Goal: Navigation & Orientation: Understand site structure

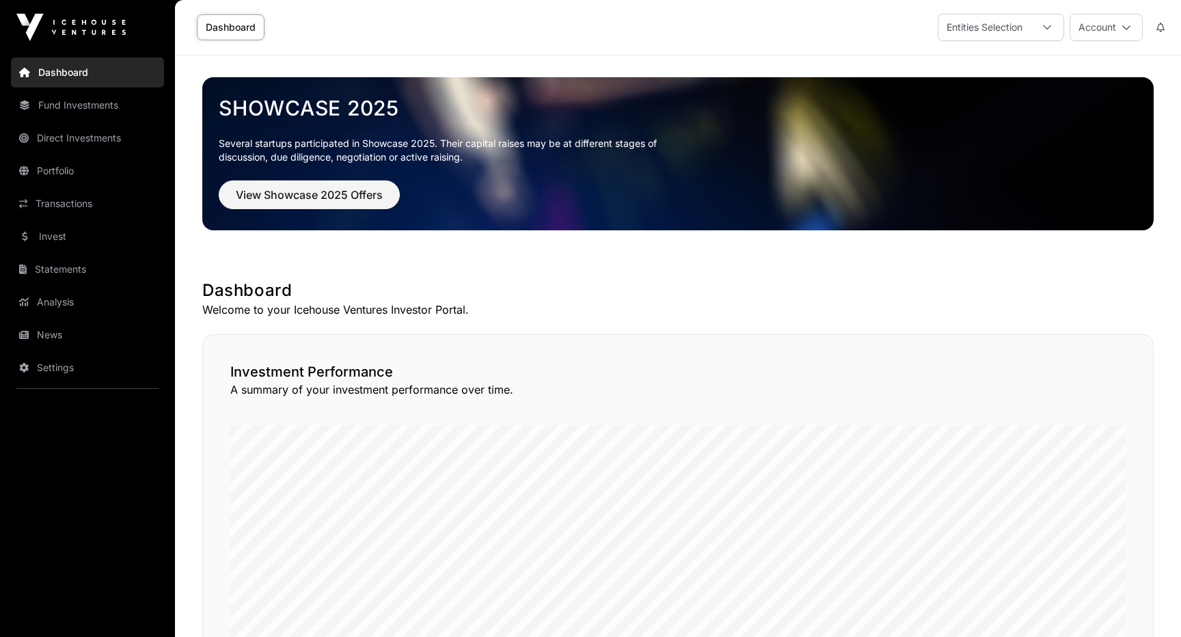
click at [36, 109] on link "Fund Investments" at bounding box center [87, 105] width 153 height 30
click at [64, 105] on link "Fund Investments" at bounding box center [87, 105] width 153 height 30
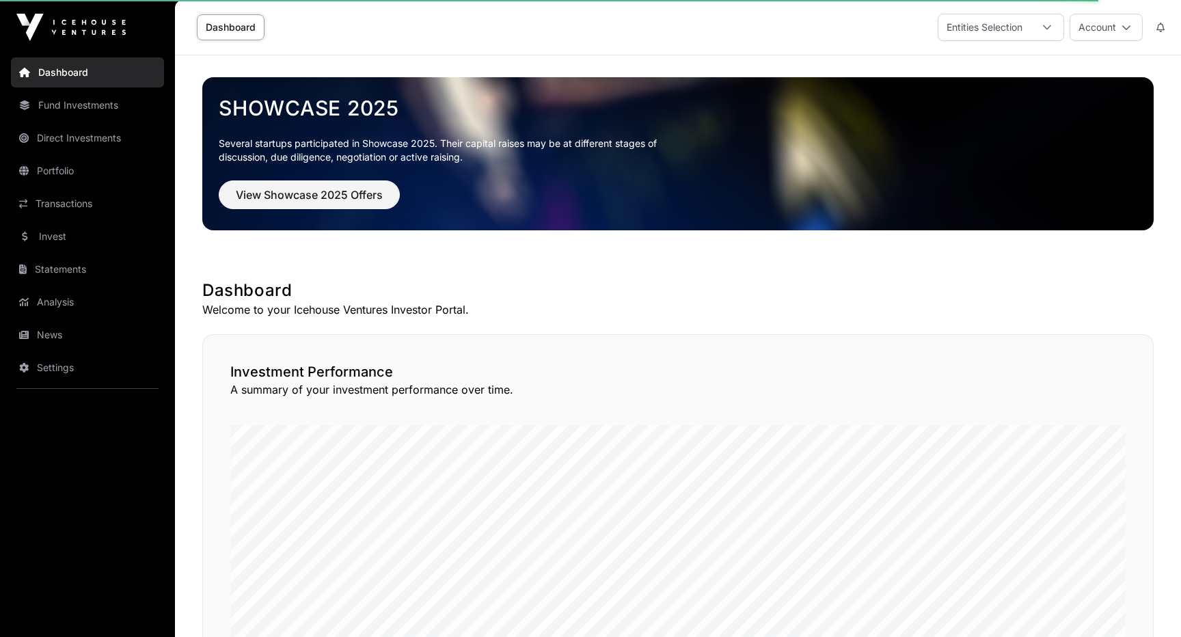
click at [93, 105] on link "Fund Investments" at bounding box center [87, 105] width 153 height 30
click at [45, 109] on link "Fund Investments" at bounding box center [87, 105] width 153 height 30
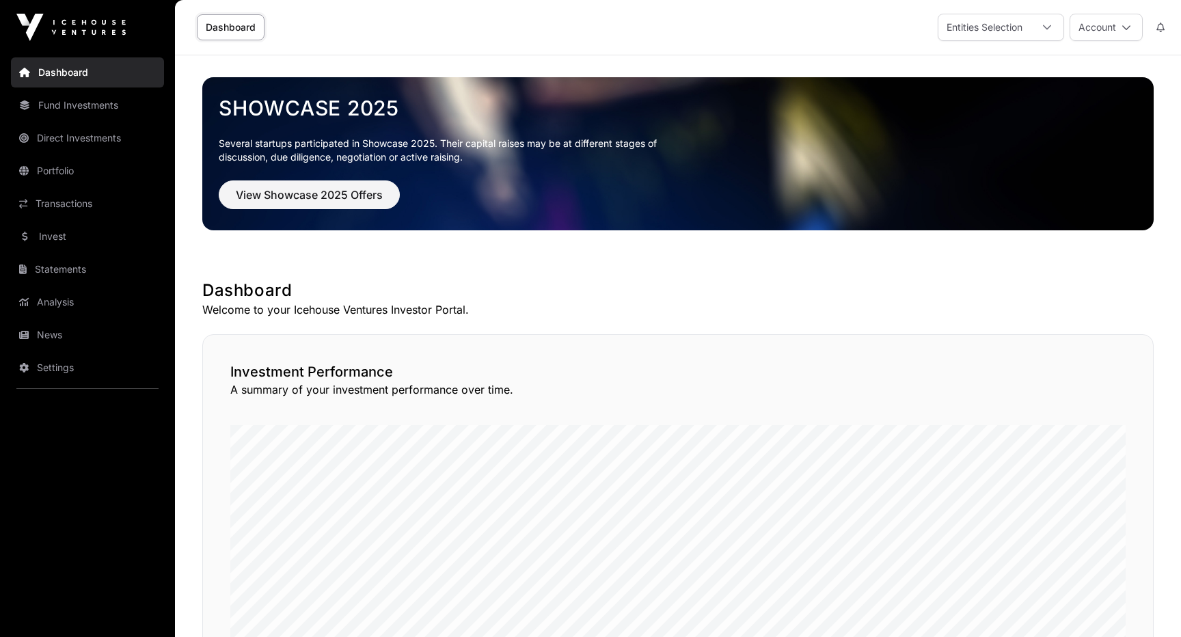
click at [36, 144] on link "Direct Investments" at bounding box center [87, 138] width 153 height 30
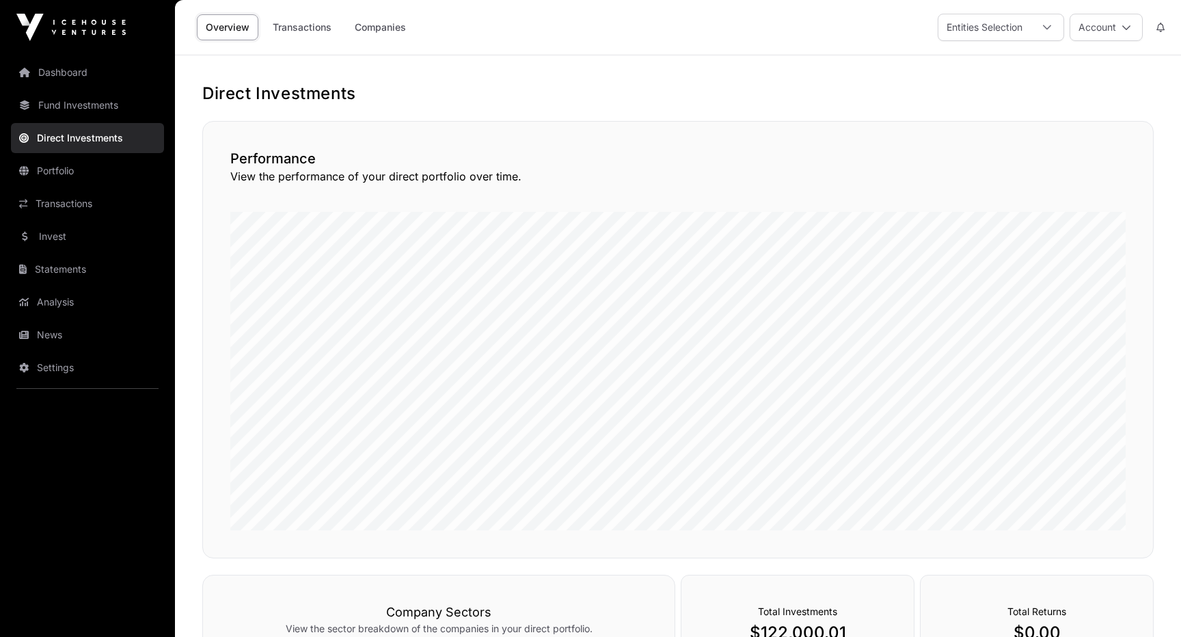
click at [35, 106] on link "Fund Investments" at bounding box center [87, 105] width 153 height 30
click at [76, 99] on link "Fund Investments" at bounding box center [87, 105] width 153 height 30
click at [69, 174] on link "Portfolio" at bounding box center [87, 171] width 153 height 30
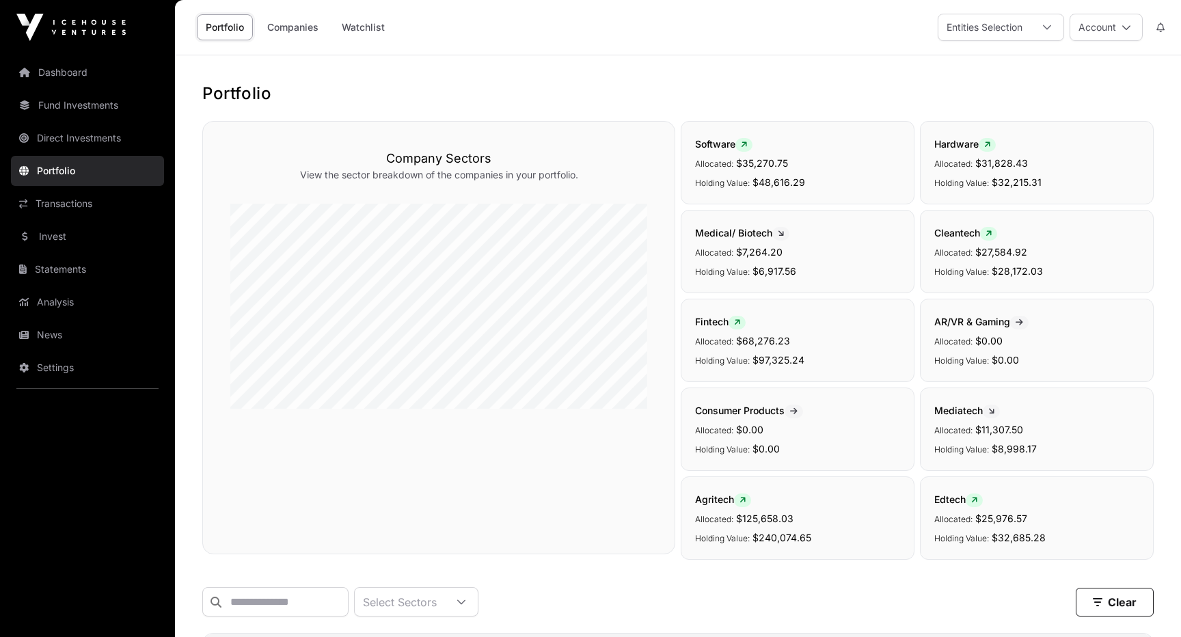
click at [41, 105] on link "Fund Investments" at bounding box center [87, 105] width 153 height 30
click at [50, 205] on link "Transactions" at bounding box center [87, 204] width 153 height 30
click at [51, 101] on link "Fund Investments" at bounding box center [87, 105] width 153 height 30
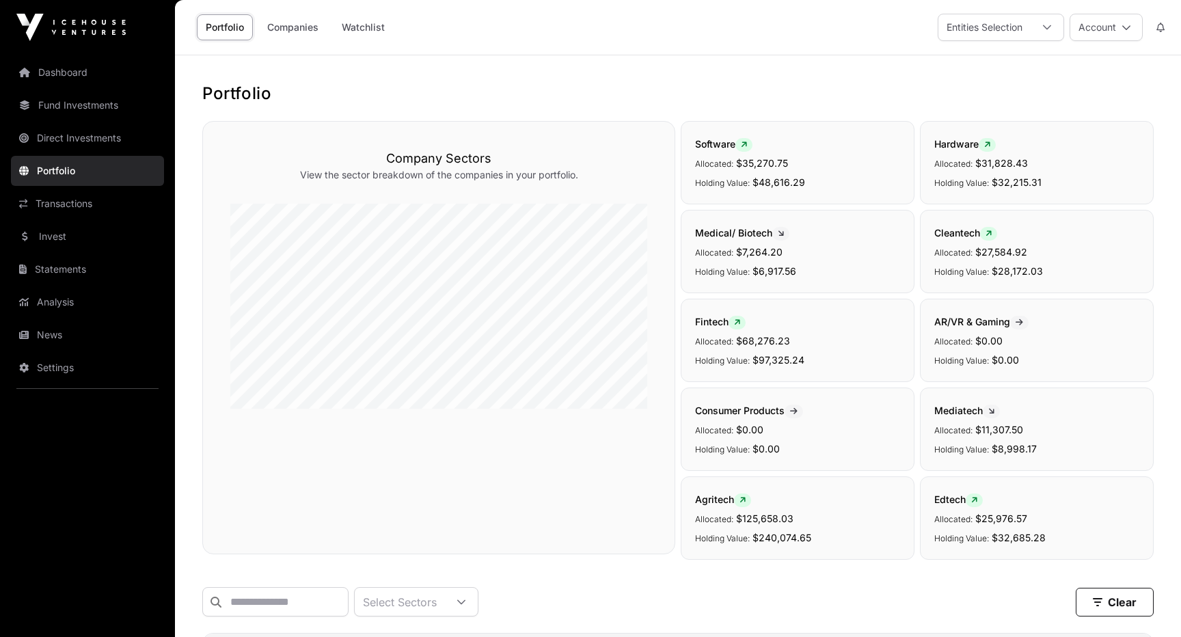
click at [59, 71] on link "Dashboard" at bounding box center [87, 72] width 153 height 30
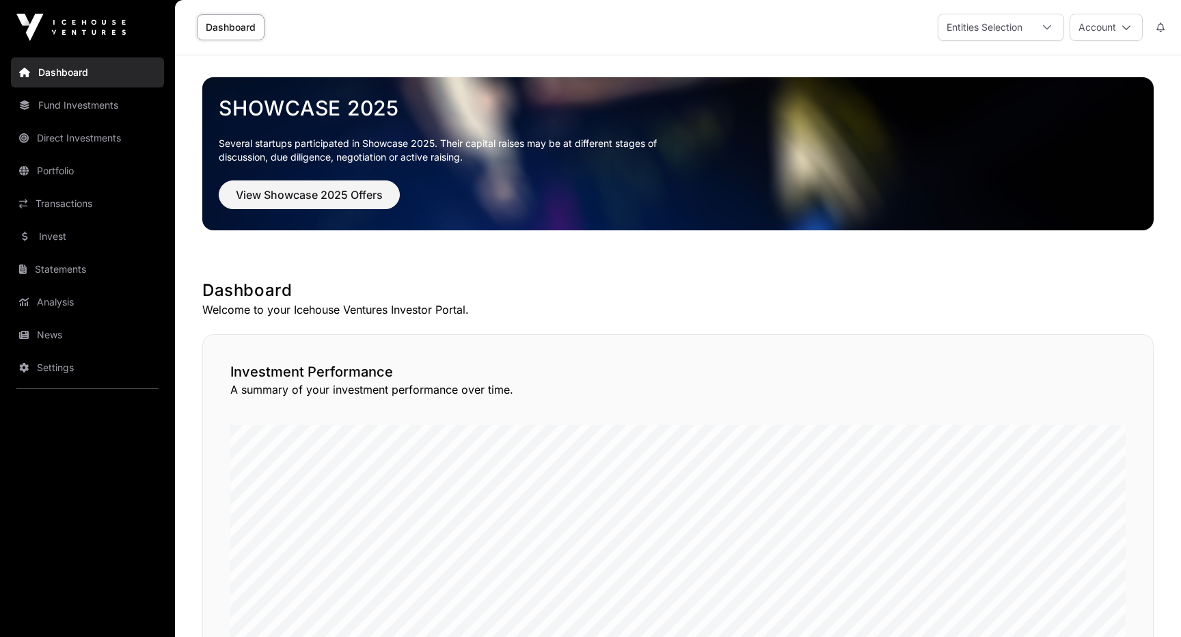
click at [54, 106] on link "Fund Investments" at bounding box center [87, 105] width 153 height 30
click at [113, 113] on link "Fund Investments" at bounding box center [87, 105] width 153 height 30
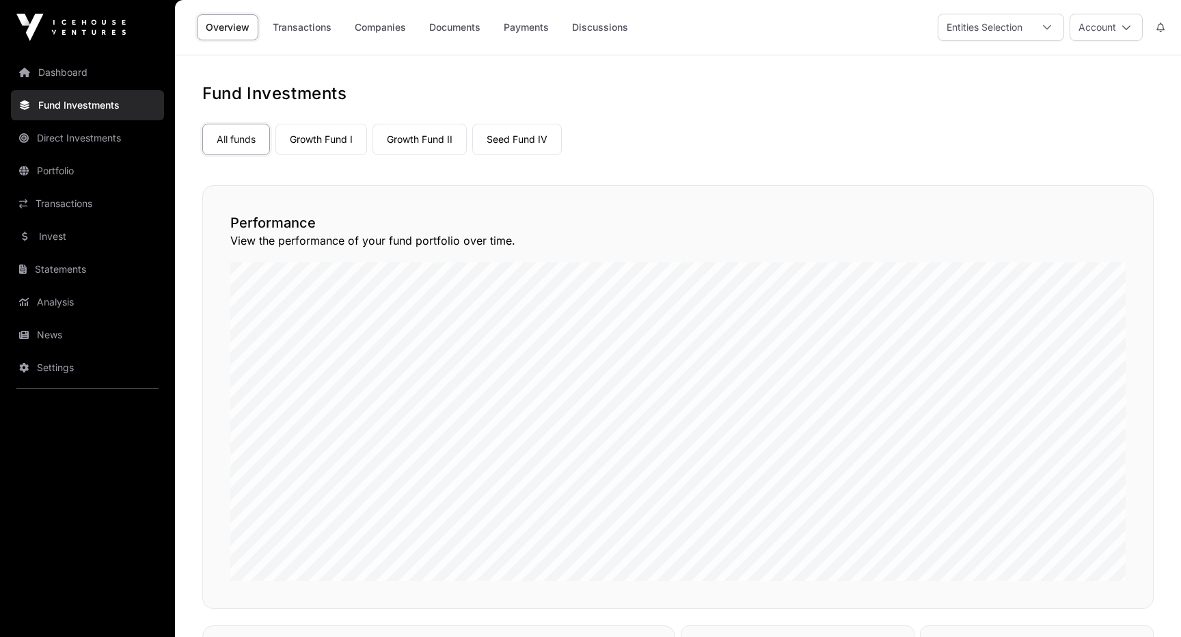
click at [343, 139] on link "Growth Fund I" at bounding box center [321, 139] width 92 height 31
click at [322, 148] on link "Growth Fund I" at bounding box center [321, 139] width 92 height 31
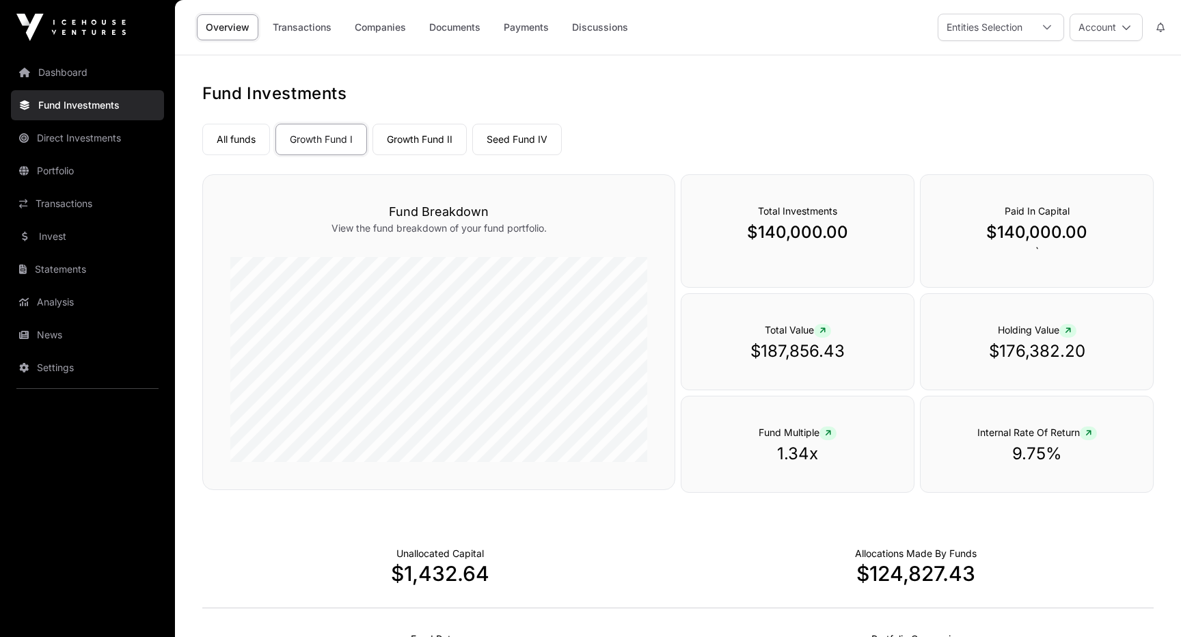
click at [395, 34] on link "Companies" at bounding box center [380, 27] width 69 height 26
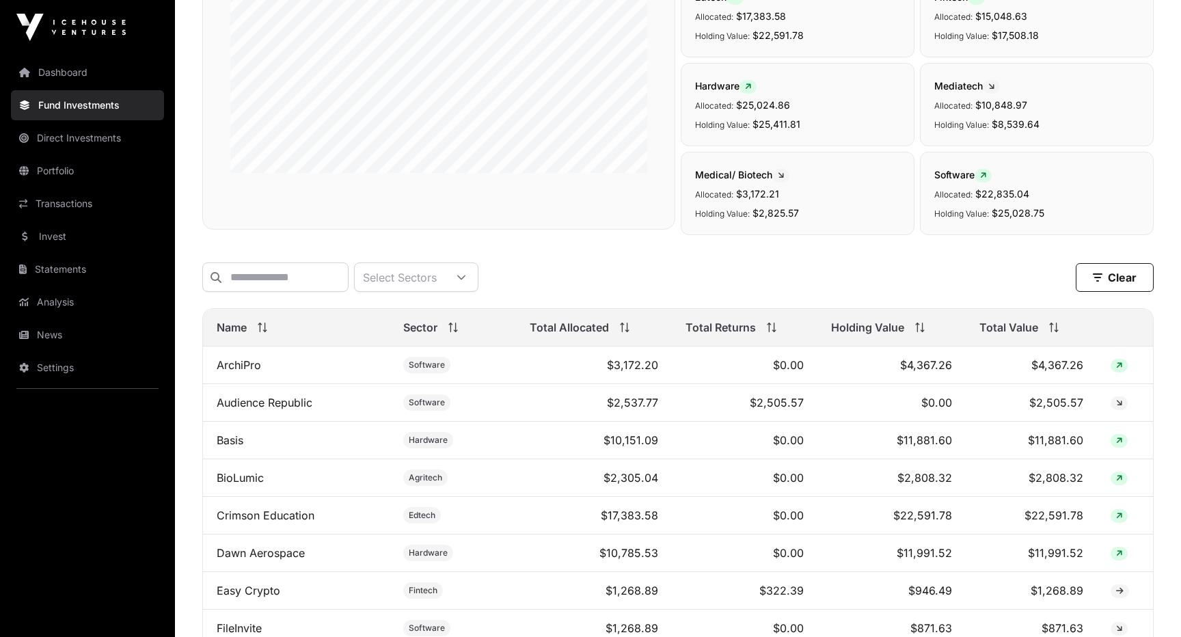
scroll to position [340, 0]
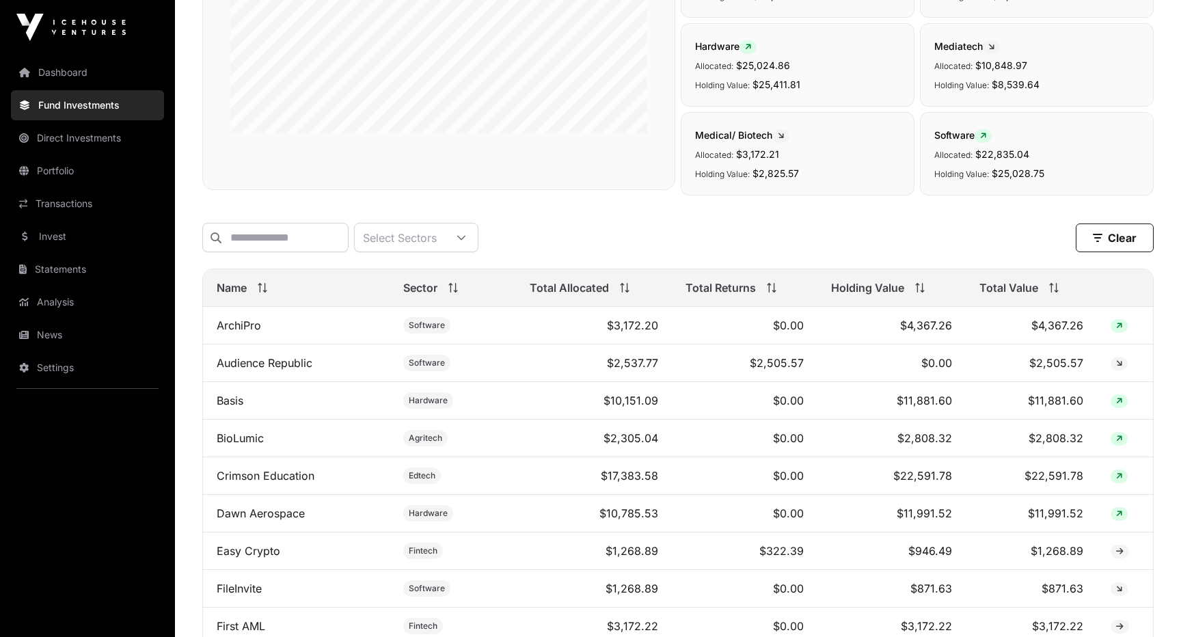
click at [1018, 289] on span "Total Value" at bounding box center [1008, 288] width 59 height 16
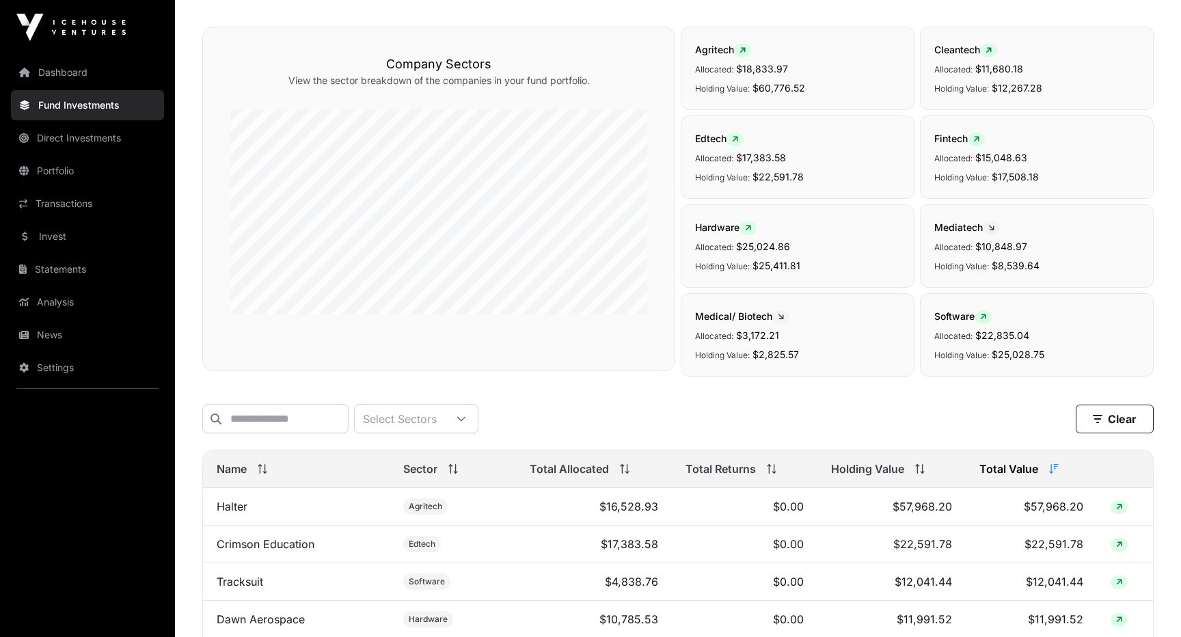
scroll to position [0, 0]
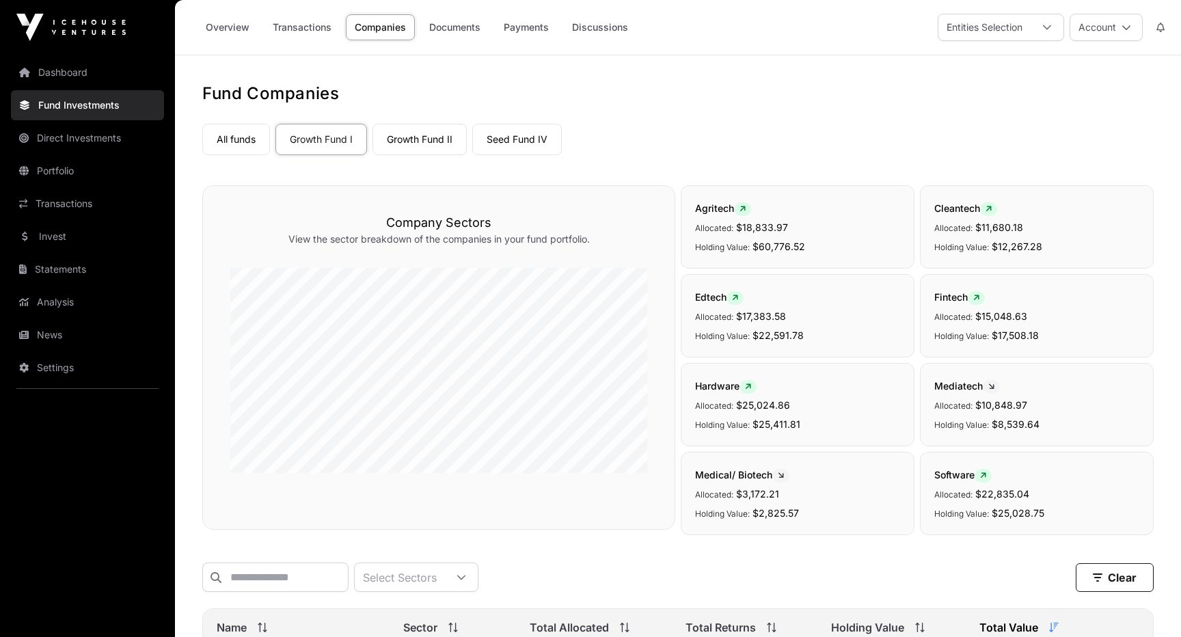
click at [241, 144] on link "All funds" at bounding box center [236, 139] width 68 height 31
click at [336, 146] on link "Growth Fund I" at bounding box center [321, 139] width 92 height 31
click at [238, 20] on link "Overview" at bounding box center [228, 27] width 62 height 26
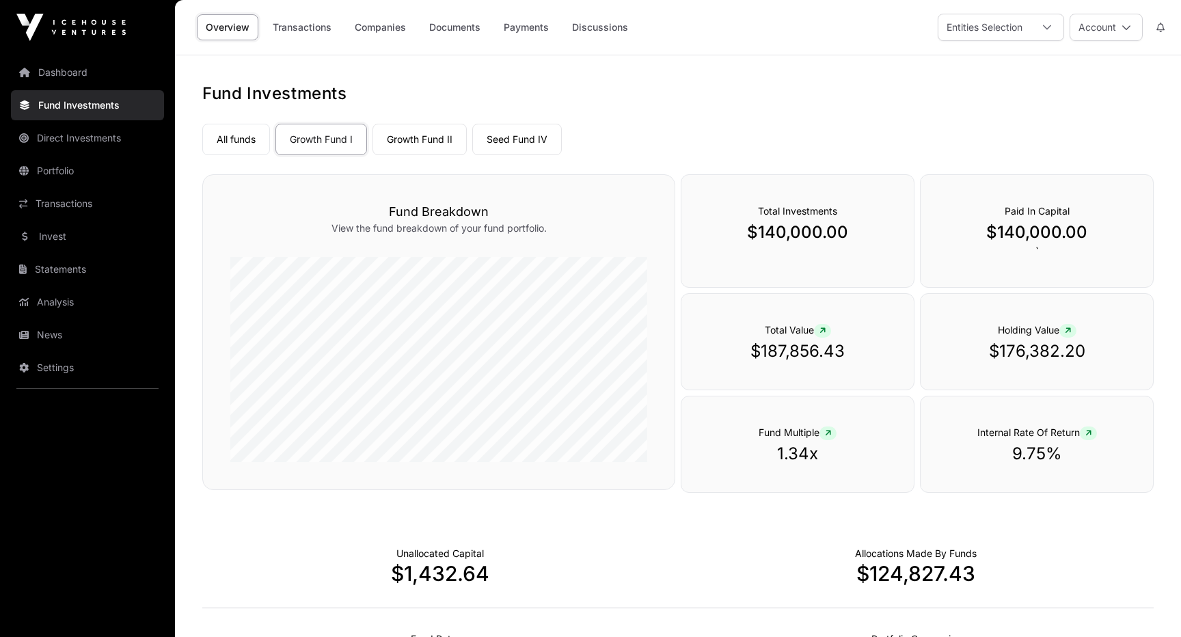
click at [386, 25] on link "Companies" at bounding box center [380, 27] width 69 height 26
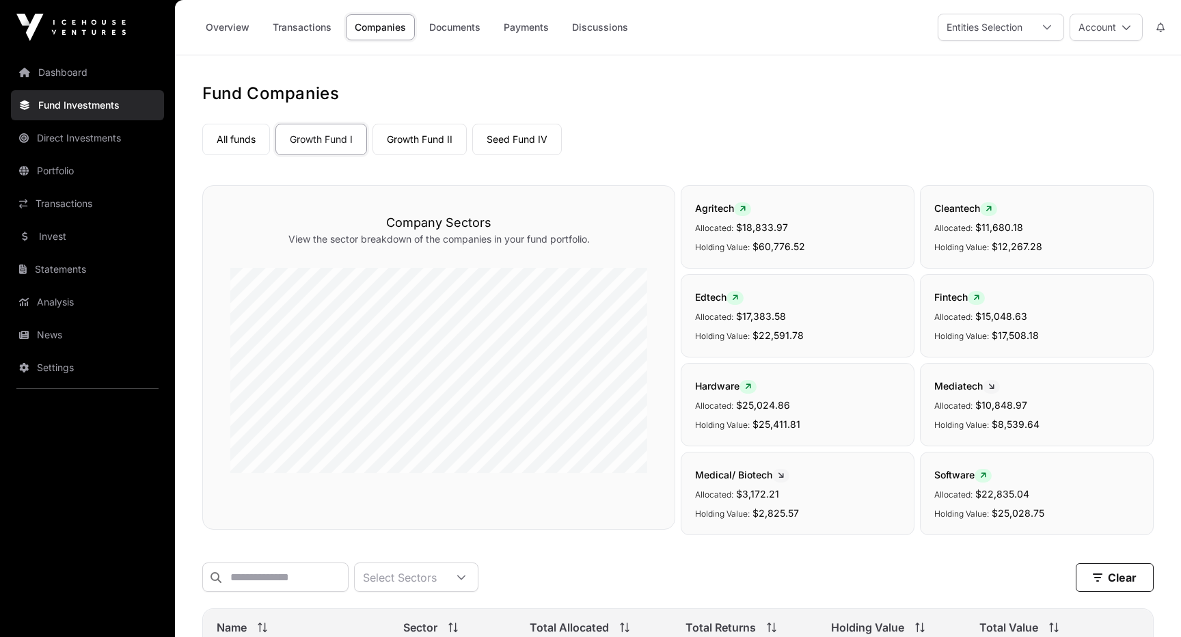
click at [422, 139] on link "Growth Fund II" at bounding box center [420, 139] width 94 height 31
click at [231, 29] on link "Overview" at bounding box center [228, 27] width 62 height 26
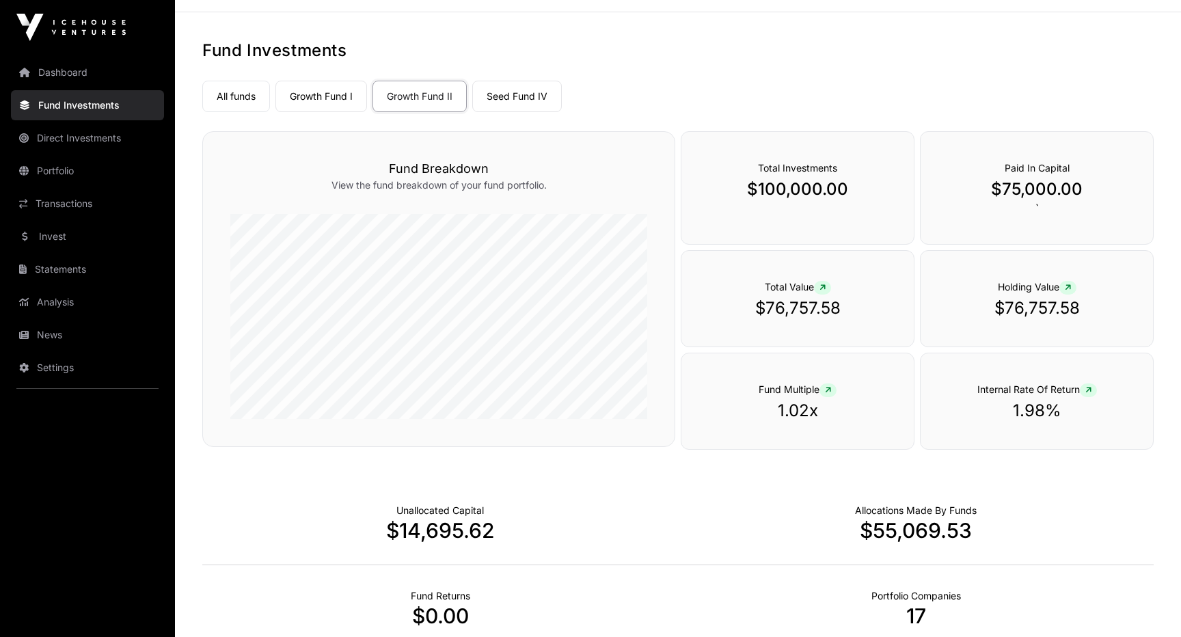
scroll to position [44, 0]
click at [533, 100] on link "Seed Fund IV" at bounding box center [517, 94] width 90 height 31
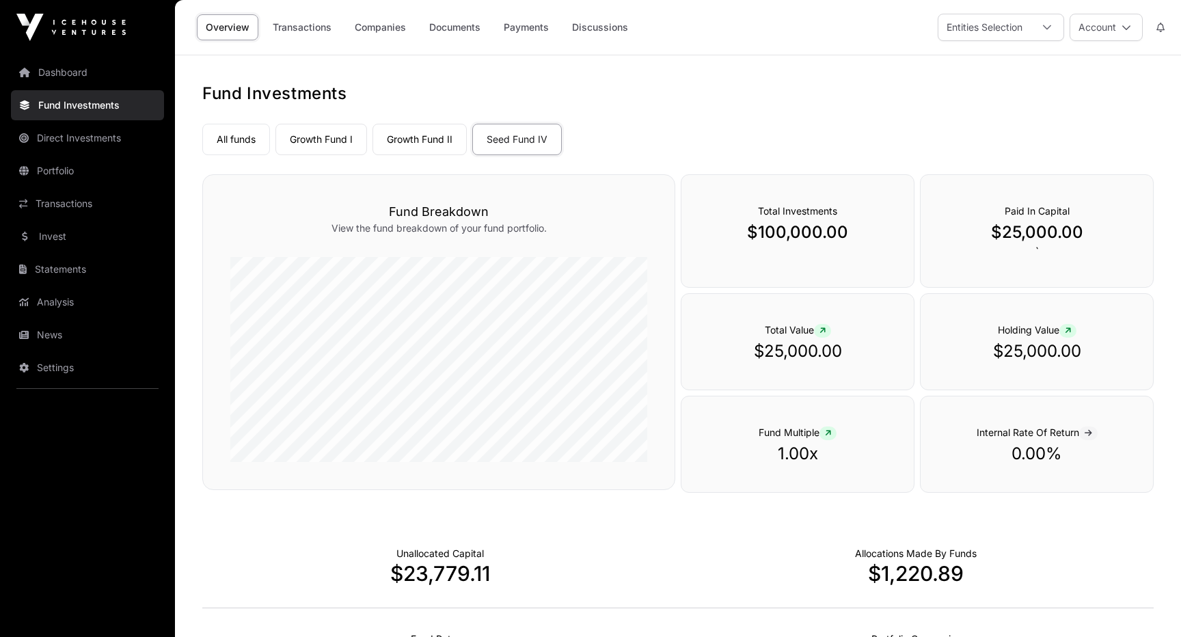
click at [92, 152] on link "Direct Investments" at bounding box center [87, 138] width 153 height 30
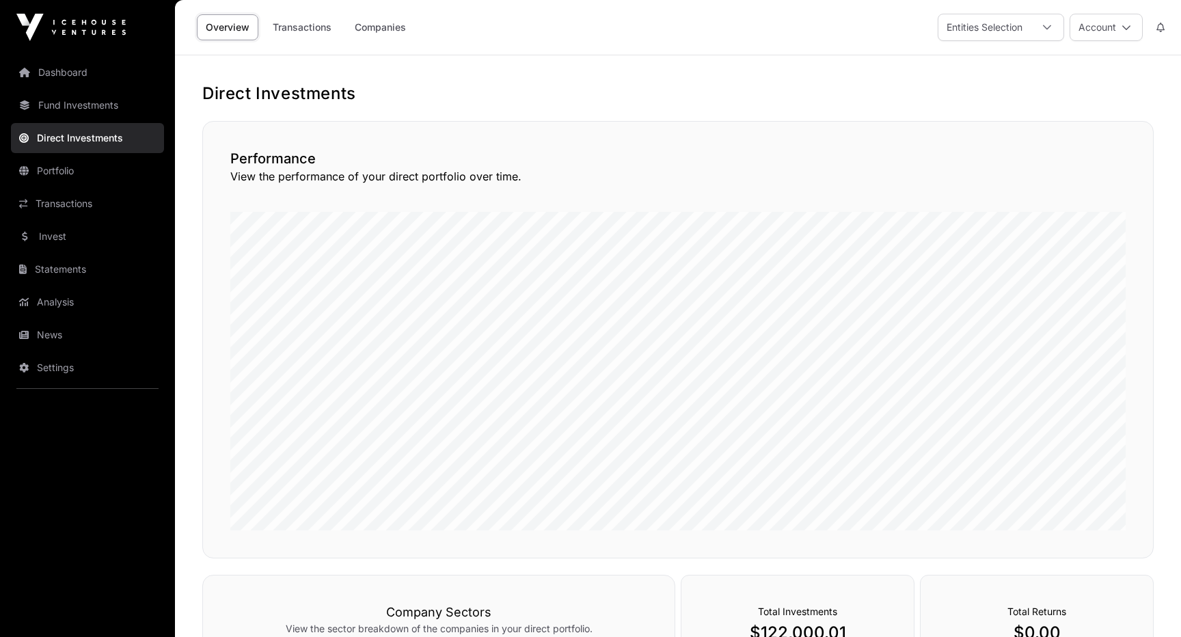
click at [398, 35] on link "Companies" at bounding box center [380, 27] width 69 height 26
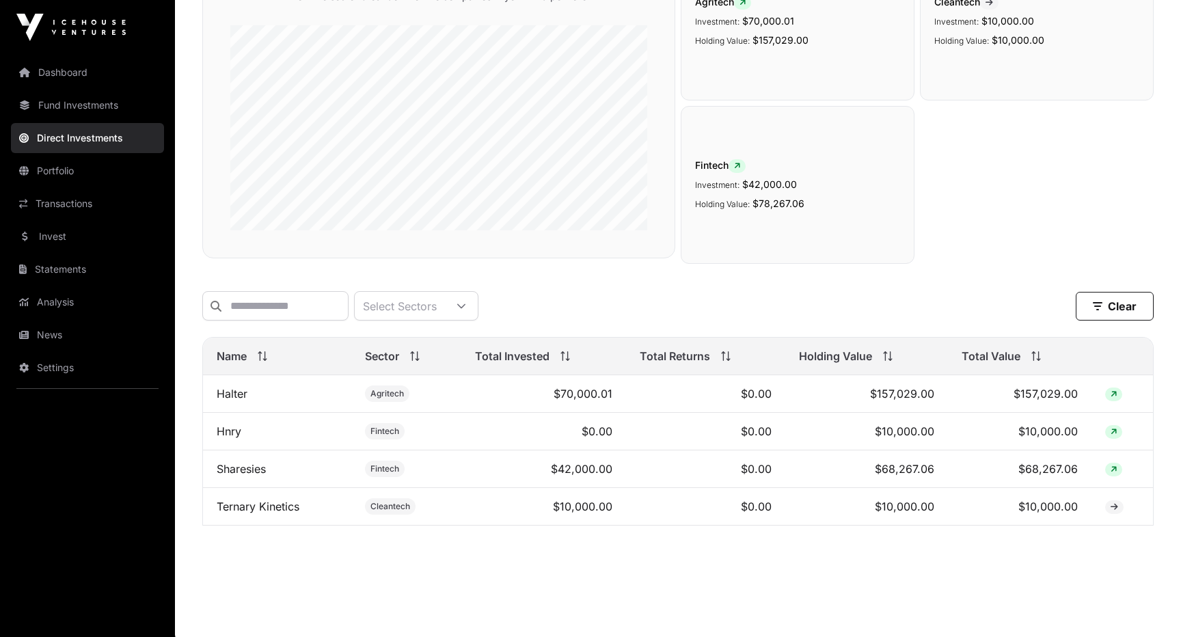
scroll to position [183, 0]
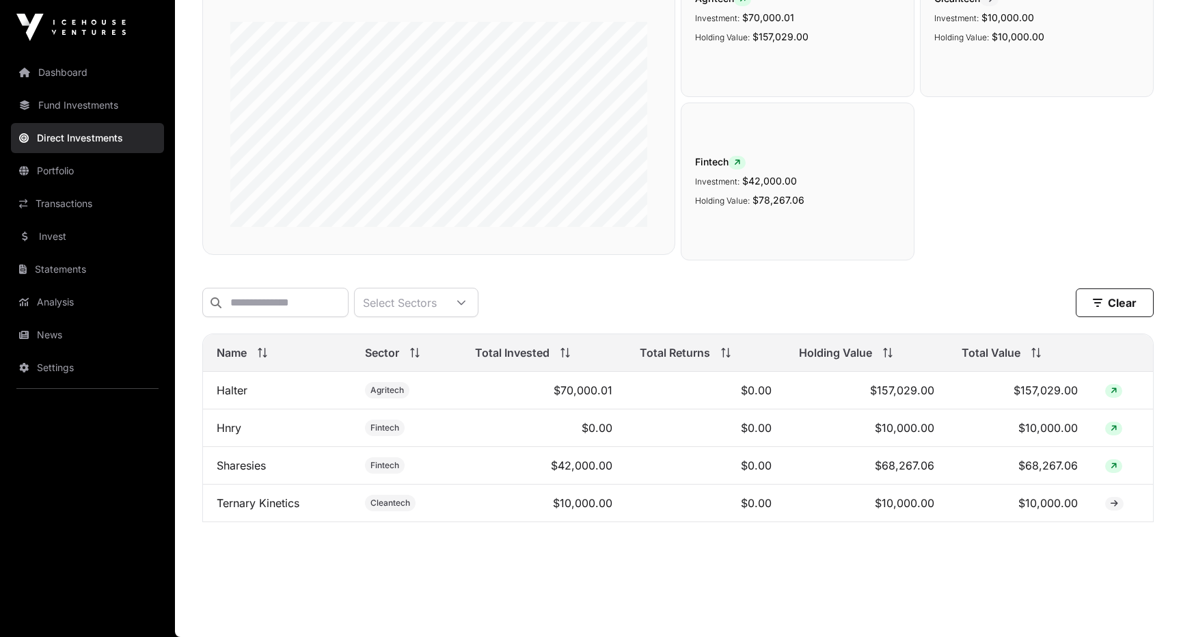
click at [47, 79] on link "Dashboard" at bounding box center [87, 72] width 153 height 30
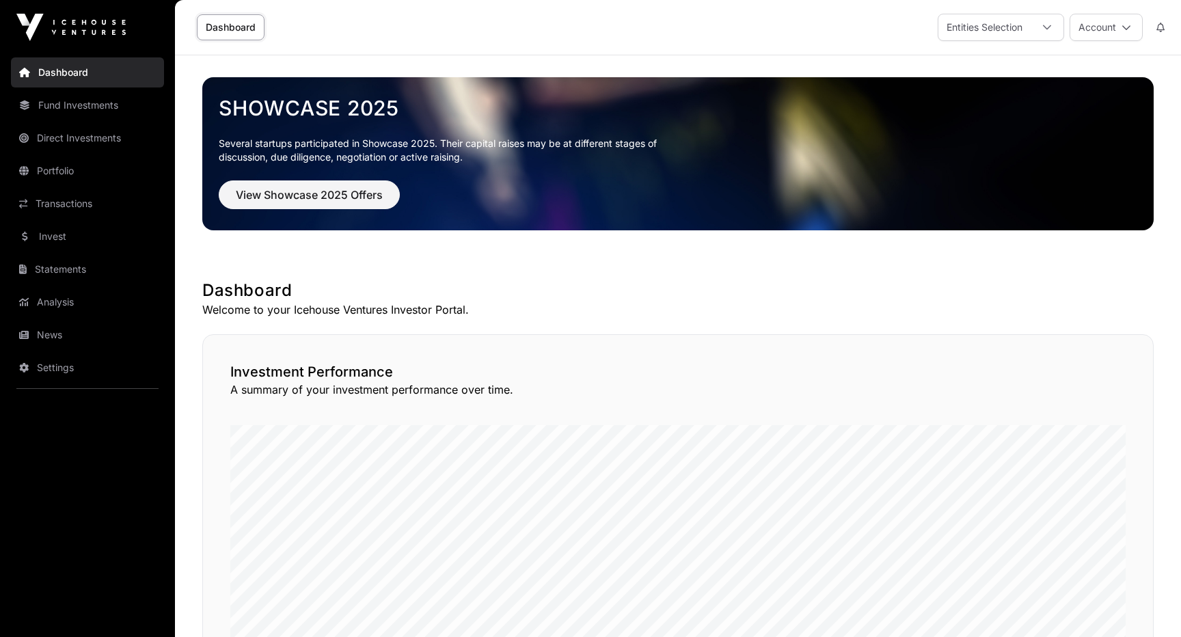
click at [72, 306] on link "Analysis" at bounding box center [87, 302] width 153 height 30
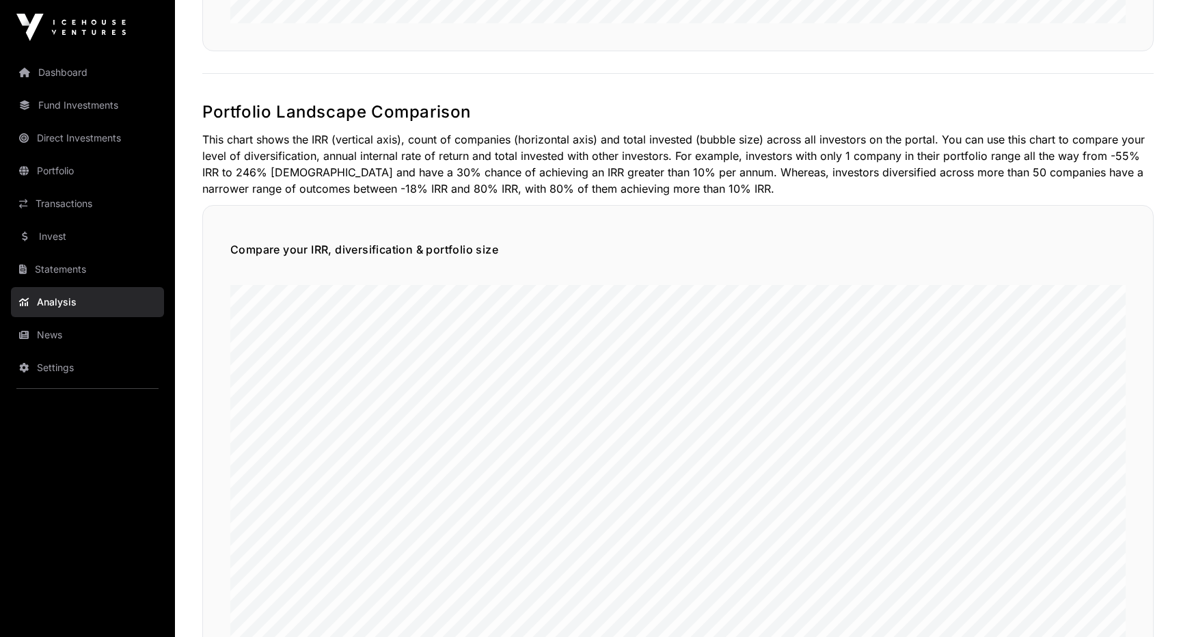
scroll to position [865, 0]
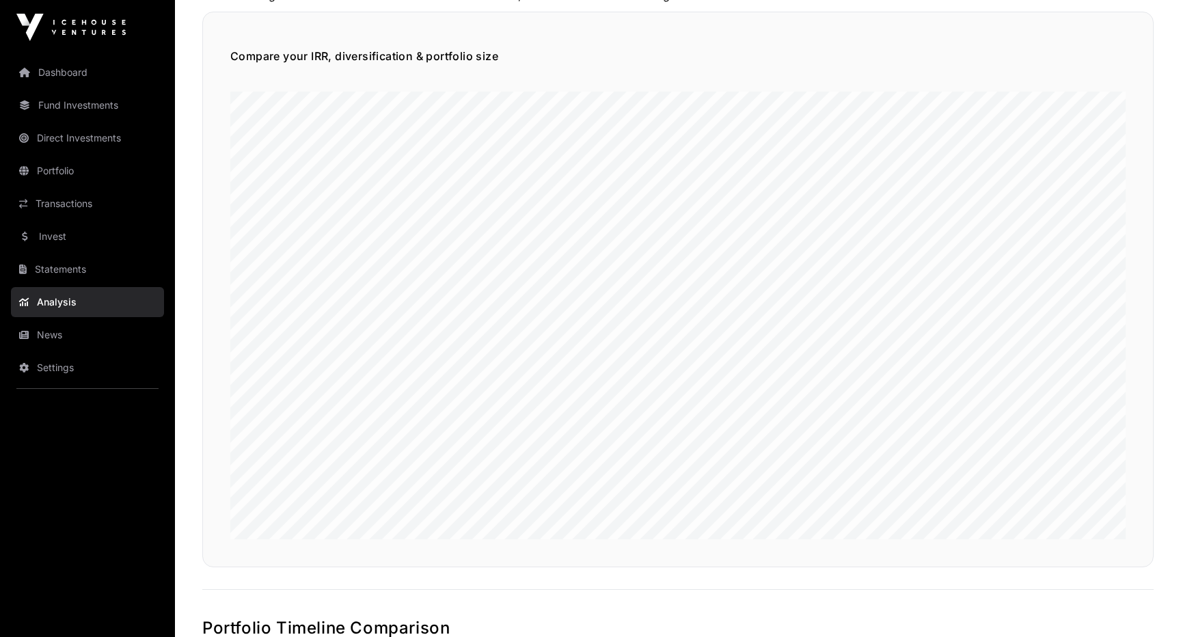
click at [97, 77] on link "Dashboard" at bounding box center [87, 72] width 153 height 30
